Goal: Task Accomplishment & Management: Complete application form

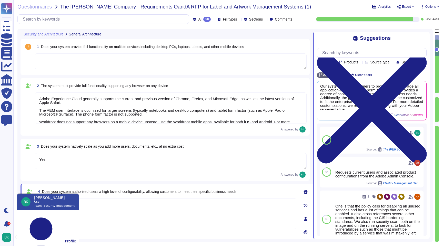
type textarea "Adobe Experience Cloud generally supports the current and previous version of C…"
type textarea "Yes"
type textarea "Yes. Adobe generally has RESTful APIs for each cloud offering. Information on t…"
type textarea "Capacity and use data for all relevant components of our cloud service offering…"
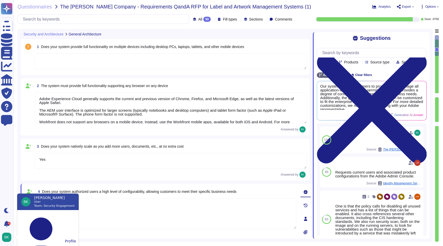
type textarea "Documentation, guidelines and procedures on the use of APIs and SDKs for Adobe …"
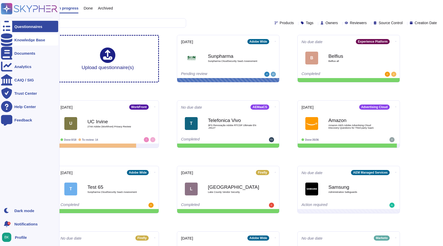
click at [10, 40] on div at bounding box center [6, 39] width 11 height 11
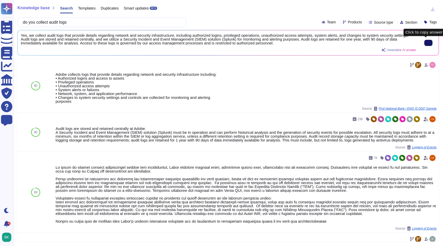
click at [429, 42] on button at bounding box center [429, 43] width 8 height 6
click at [69, 22] on input "do you collect audit logs" at bounding box center [100, 22] width 161 height 9
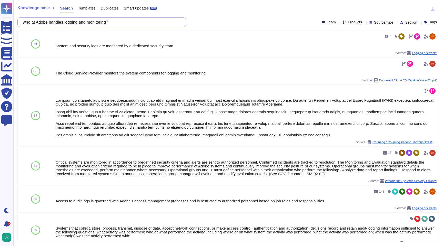
click at [46, 24] on input "who at Adobe handles logging and monitoring?" at bounding box center [100, 22] width 161 height 9
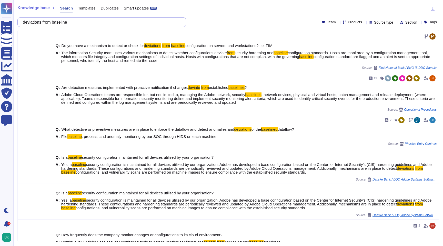
click at [101, 22] on input "deviations from baseline" at bounding box center [100, 22] width 161 height 9
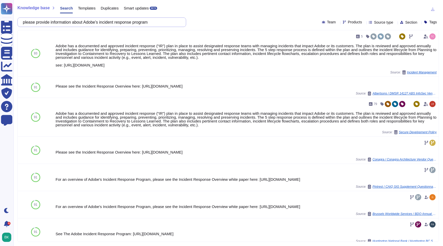
click at [128, 22] on input "please provide information about Adobe's incident response program" at bounding box center [100, 22] width 161 height 9
paste input "5. Are penetration tests performed at least once per calendar year on this syst…"
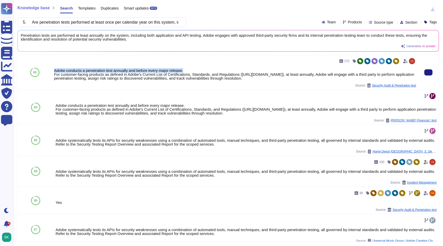
drag, startPoint x: 191, startPoint y: 70, endPoint x: 55, endPoint y: 71, distance: 136.5
click at [55, 71] on div "Adobe conducts a penetration test annually and before every major release. For …" at bounding box center [235, 74] width 362 height 12
copy div "Adobe conducts a penetration test annually and before every major release."
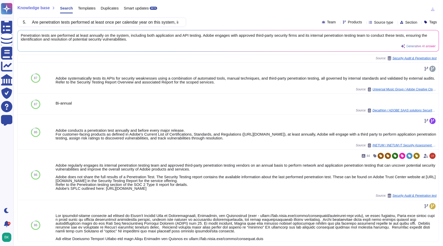
scroll to position [159, 0]
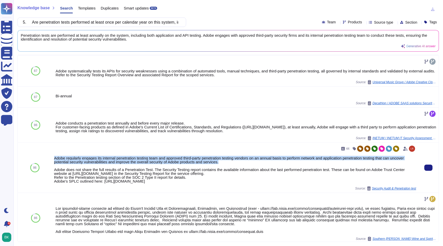
drag, startPoint x: 54, startPoint y: 169, endPoint x: 256, endPoint y: 172, distance: 201.4
click at [256, 172] on div "Adobe regularly engages its internal penetration testing team and approved thir…" at bounding box center [235, 169] width 362 height 27
copy div "Adobe regularly engages its internal penetration testing team and approved thir…"
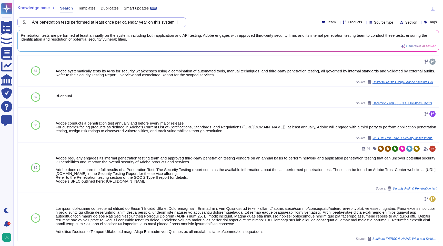
click at [40, 18] on input "5. Are penetration tests performed at least once per calendar year on this syst…" at bounding box center [100, 22] width 161 height 9
paste input "Who is alerted upon detection of unauthorized access, modification, or deletion…"
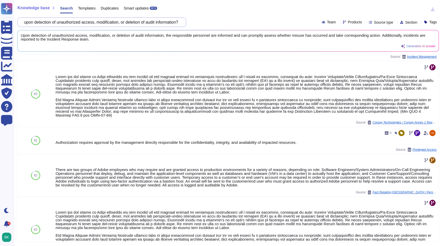
scroll to position [264, 0]
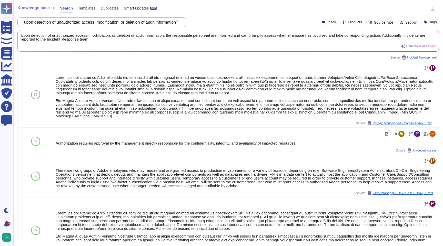
click at [84, 25] on input "Who is alerted upon detection of unauthorized access, modification, or deletion…" at bounding box center [100, 22] width 161 height 9
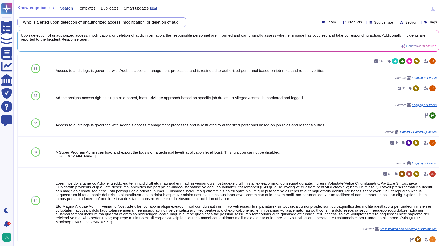
type input "a"
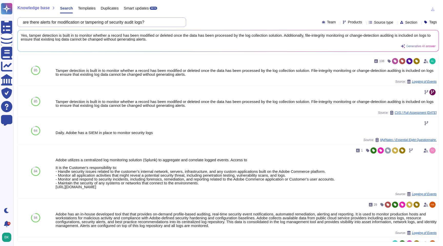
click at [105, 21] on input "are there alerts for modification or tampering of security audit logs?" at bounding box center [100, 22] width 161 height 9
paste input "7. Are System-generated Alerts configured to prioritize responses based on the …"
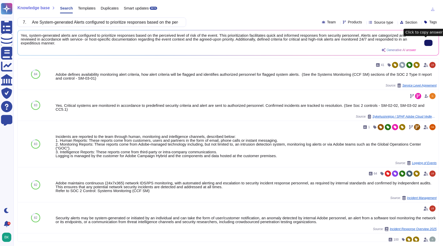
click at [430, 45] on button at bounding box center [429, 43] width 8 height 6
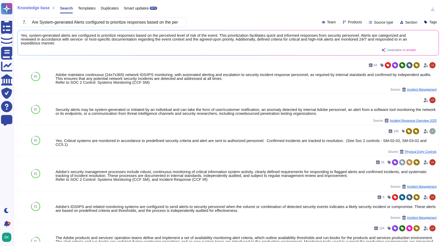
scroll to position [113, 0]
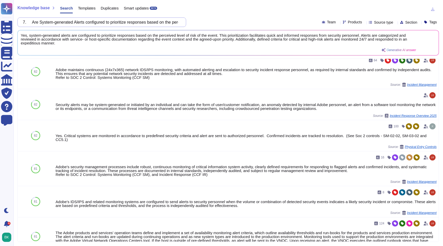
click at [97, 19] on input "7. Are System-generated Alerts configured to prioritize responses based on the …" at bounding box center [100, 22] width 161 height 9
paste input "8. Is there a formal and documented process to ensure sensitive data and servic…"
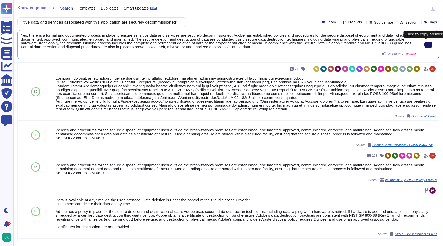
type input "8. Is there a formal and documented process to ensure sensitive data and servic…"
